Goal: Task Accomplishment & Management: Use online tool/utility

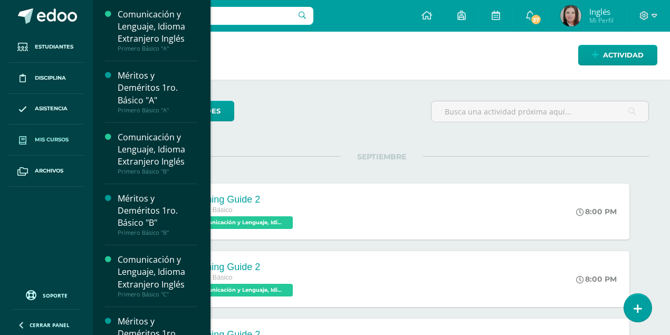
click at [55, 136] on span "Mis cursos" at bounding box center [52, 140] width 34 height 8
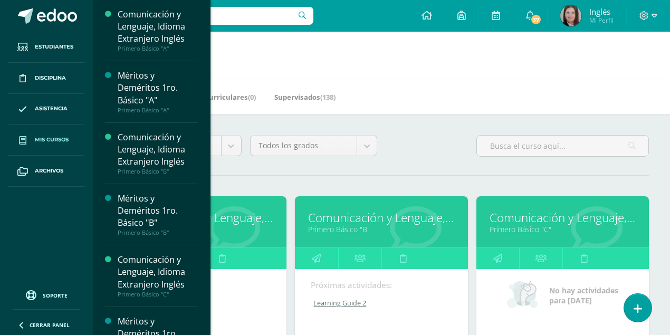
click at [539, 224] on link "Primero Básico "C"" at bounding box center [562, 229] width 146 height 10
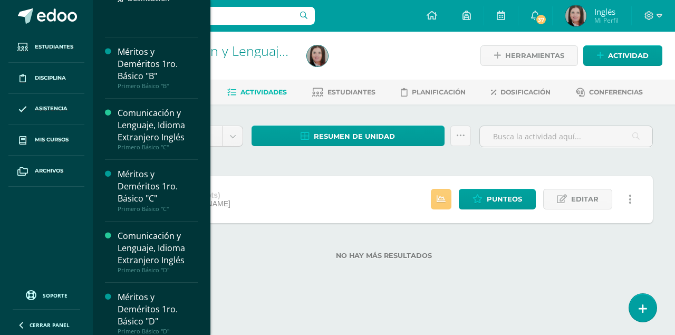
scroll to position [273, 0]
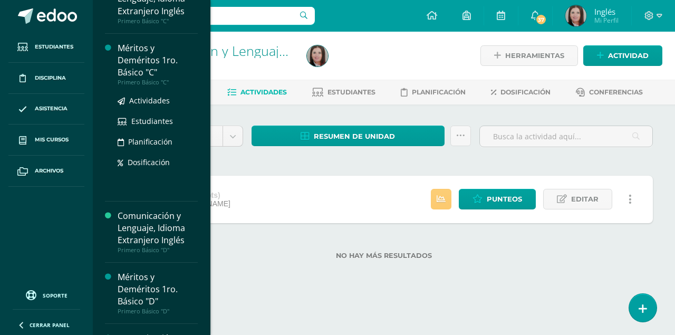
click at [141, 49] on div "Méritos y Deméritos 1ro. Básico "C"" at bounding box center [158, 60] width 80 height 36
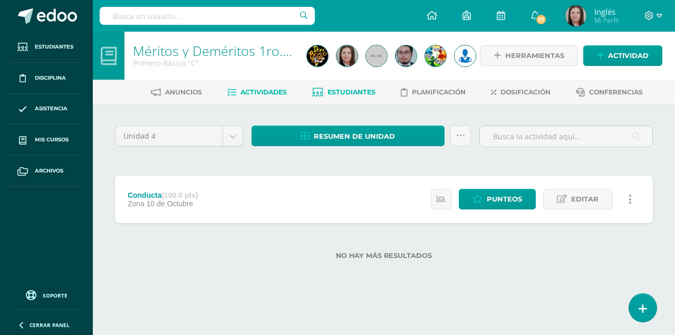
click at [341, 92] on span "Estudiantes" at bounding box center [351, 92] width 48 height 8
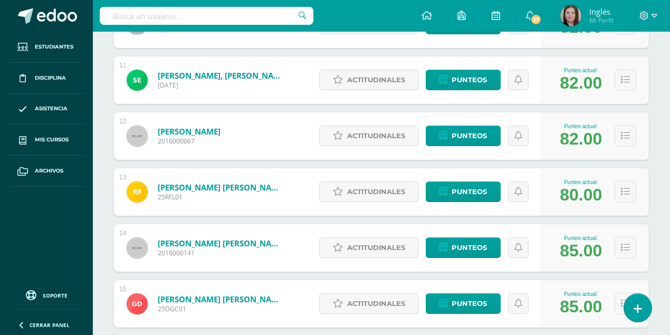
scroll to position [756, 0]
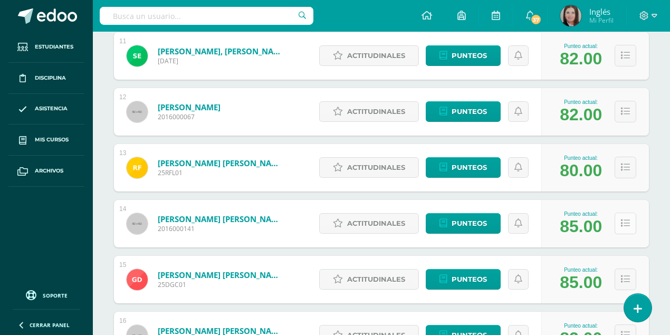
click at [630, 226] on button at bounding box center [625, 224] width 22 height 22
click at [624, 224] on icon at bounding box center [625, 223] width 9 height 9
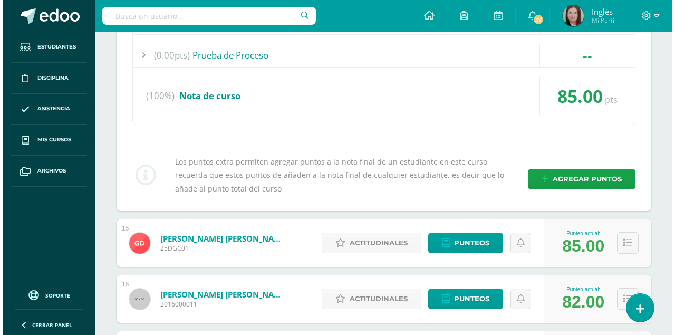
scroll to position [1073, 0]
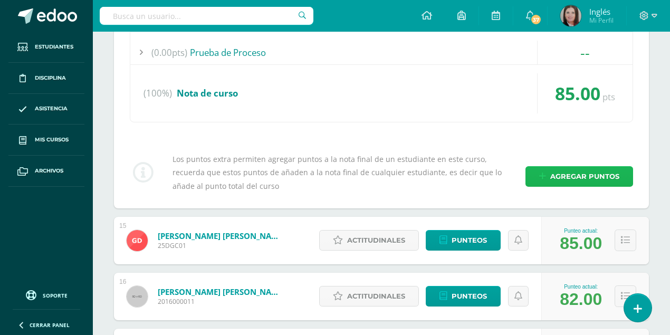
click at [574, 172] on span "Agregar puntos" at bounding box center [584, 177] width 69 height 20
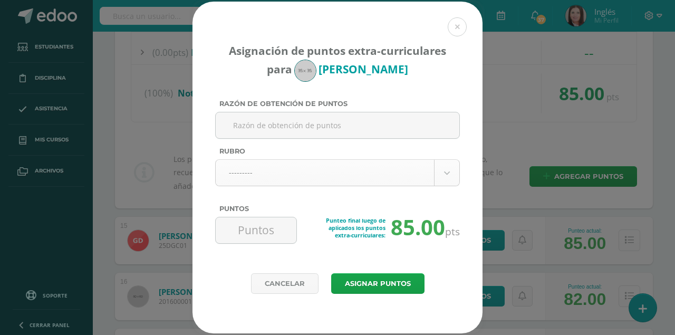
click at [442, 172] on body "Asignación de puntos extra-curriculares para [PERSON_NAME] Razón de obtención d…" at bounding box center [337, 48] width 675 height 2242
click at [281, 122] on body "Asignación de puntos extra-curriculares para [PERSON_NAME] Razón de obtención d…" at bounding box center [337, 189] width 675 height 2525
click at [244, 129] on input "Razón de obtención de puntos" at bounding box center [337, 125] width 235 height 26
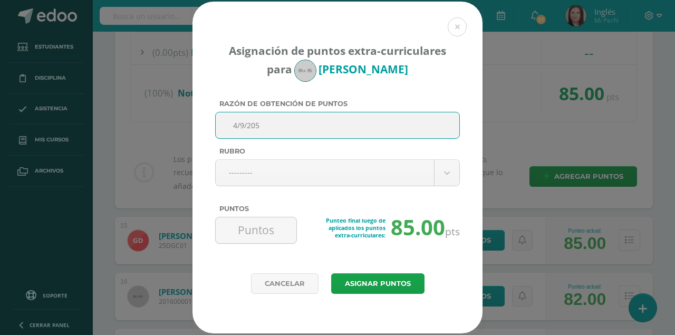
click at [255, 124] on input "4/9/205" at bounding box center [337, 125] width 235 height 26
click at [265, 125] on input "[DATE]" at bounding box center [337, 125] width 235 height 26
type input "[DATE]"
click at [448, 174] on body "Asignación de puntos extra-curriculares para [PERSON_NAME] Razón de obtención d…" at bounding box center [337, 189] width 675 height 2525
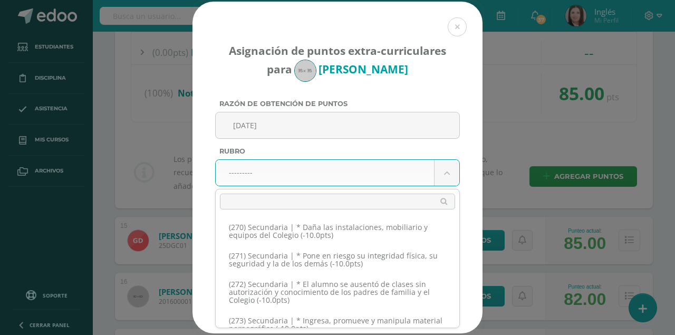
scroll to position [8773, 0]
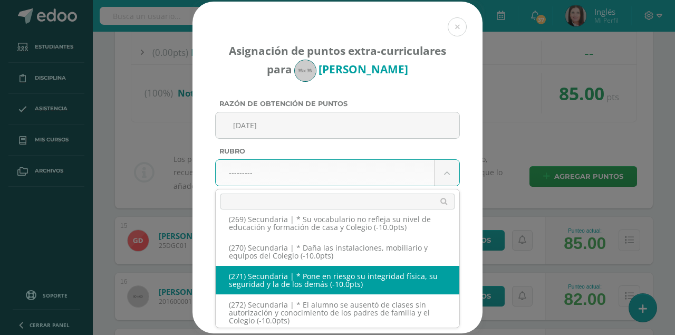
select select "303"
type input "-10"
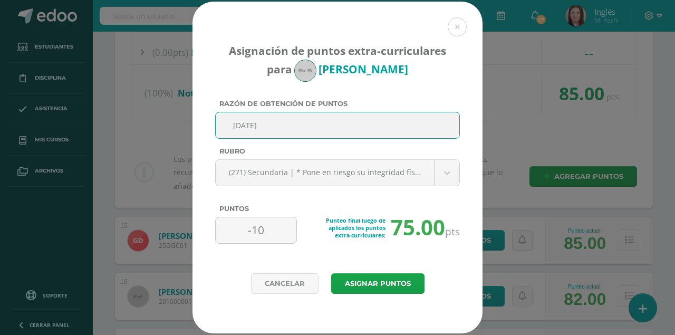
click at [307, 131] on input "[DATE]" at bounding box center [337, 125] width 235 height 26
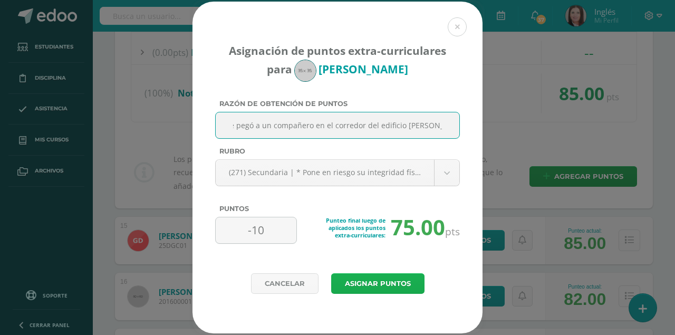
type input "[DATE] Le pegó a un compañero en el corredor del edificio [PERSON_NAME][GEOGRAP…"
click at [380, 286] on button "Asignar puntos" at bounding box center [377, 283] width 93 height 21
